Goal: Task Accomplishment & Management: Manage account settings

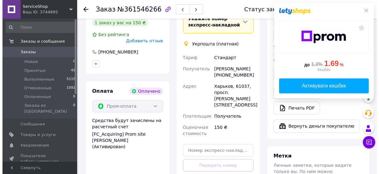
scroll to position [124, 0]
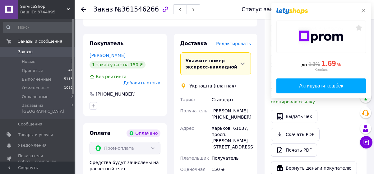
click at [238, 44] on span "Редактировать" at bounding box center [233, 43] width 35 height 5
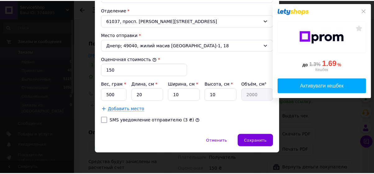
scroll to position [215, 0]
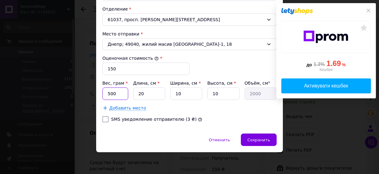
click at [124, 93] on input "500" at bounding box center [115, 93] width 26 height 12
type input "250"
click at [264, 148] on div "Отменить   Сохранить" at bounding box center [189, 142] width 187 height 19
click at [266, 143] on div "Сохранить" at bounding box center [259, 139] width 36 height 12
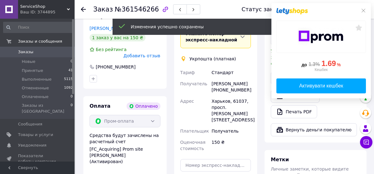
scroll to position [187, 0]
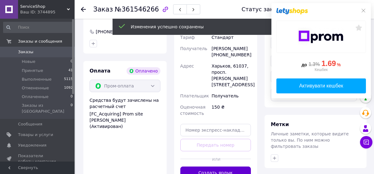
click at [241, 166] on button "Создать ярлык" at bounding box center [215, 172] width 71 height 12
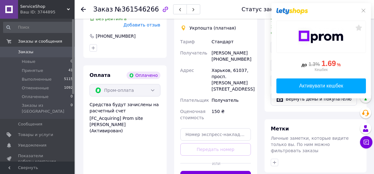
scroll to position [218, 0]
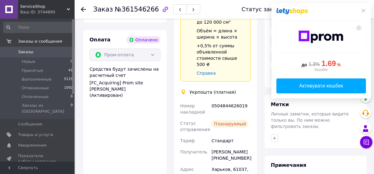
click at [229, 100] on div "0504844626019" at bounding box center [231, 108] width 42 height 17
copy div "0504844626019"
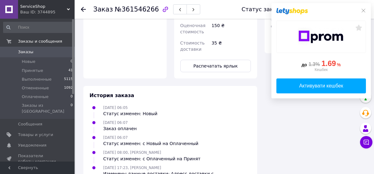
scroll to position [342, 0]
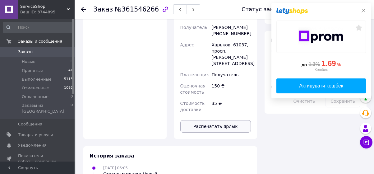
click at [227, 120] on button "Распечатать ярлык" at bounding box center [215, 126] width 71 height 12
